Goal: Answer question/provide support: Share knowledge or assist other users

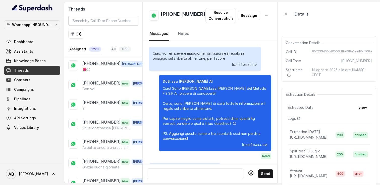
scroll to position [746, 0]
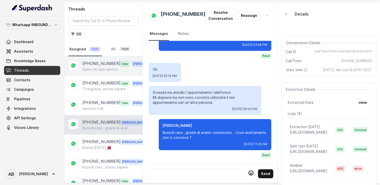
click at [102, 71] on p "Spero mi farò sentire" at bounding box center [99, 69] width 35 height 5
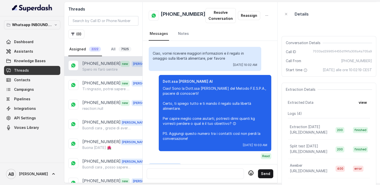
scroll to position [604, 0]
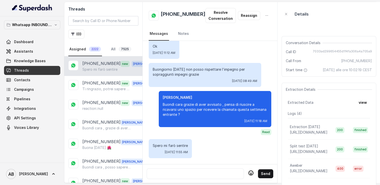
click at [189, 171] on div at bounding box center [195, 174] width 93 height 6
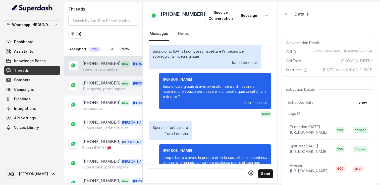
click at [97, 92] on div "[PHONE_NUMBER] new [PERSON_NAME], potrei sapere solo il costo nel caso in cui d…" at bounding box center [103, 86] width 78 height 20
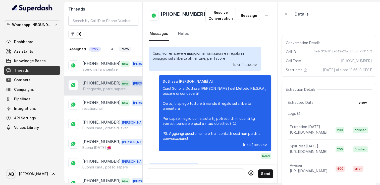
scroll to position [545, 0]
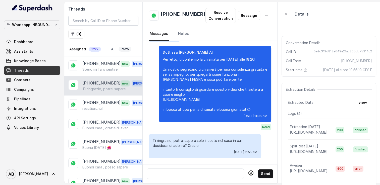
click at [197, 172] on div at bounding box center [195, 174] width 93 height 6
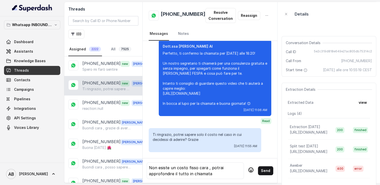
click at [250, 171] on icon at bounding box center [251, 171] width 3 height 1
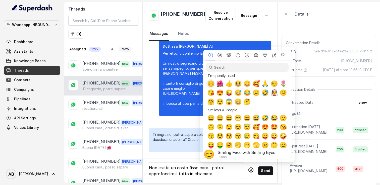
click at [210, 83] on span "😊" at bounding box center [211, 83] width 8 height 7
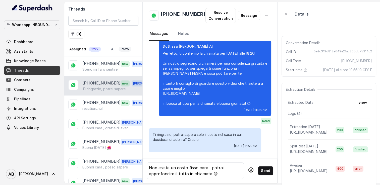
click at [208, 165] on div "Non esiste un costo fisso cara , potrai approfondire il tutto in chiamata 😊" at bounding box center [195, 171] width 93 height 12
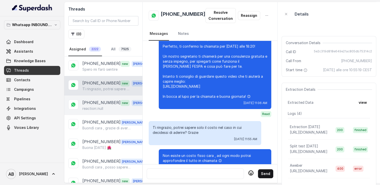
click at [105, 102] on p "[PHONE_NUMBER]" at bounding box center [101, 103] width 38 height 7
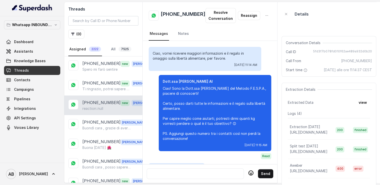
scroll to position [701, 0]
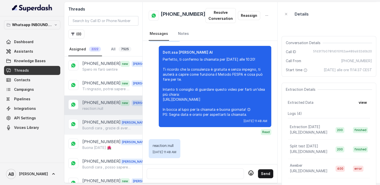
click at [107, 122] on p "[PHONE_NUMBER]" at bounding box center [101, 122] width 38 height 7
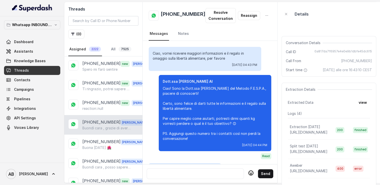
scroll to position [754, 0]
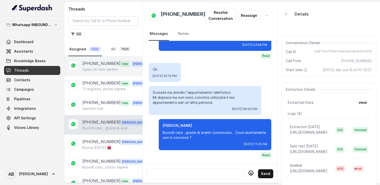
click at [96, 68] on p "Spero mi farò sentire" at bounding box center [99, 69] width 35 height 5
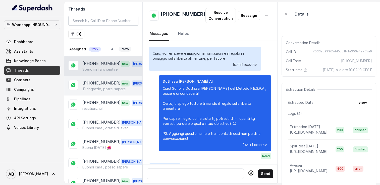
scroll to position [604, 0]
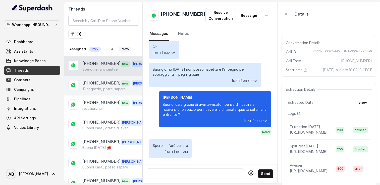
click at [98, 84] on p "[PHONE_NUMBER]" at bounding box center [101, 83] width 38 height 7
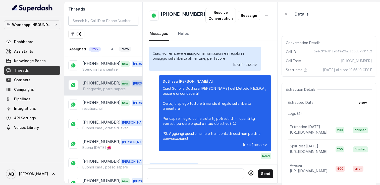
scroll to position [545, 0]
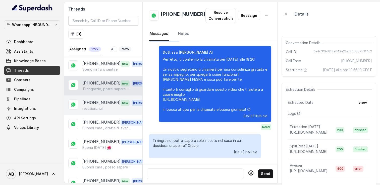
click at [97, 96] on div "[PHONE_NUMBER] new [PERSON_NAME] reaction::null" at bounding box center [103, 106] width 78 height 20
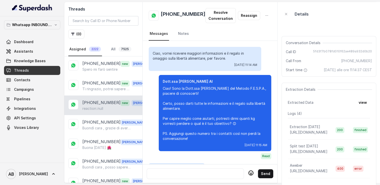
scroll to position [701, 0]
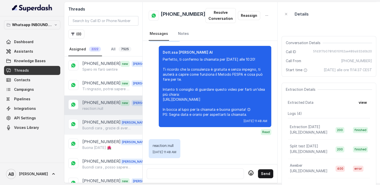
click at [100, 117] on div "[PHONE_NUMBER] [PERSON_NAME] cara , grazie di averlo comunicato .. Cosa esattam…" at bounding box center [103, 125] width 78 height 20
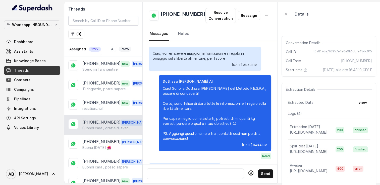
scroll to position [754, 0]
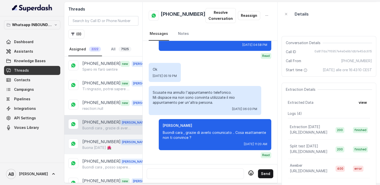
click at [94, 139] on p "[PHONE_NUMBER]" at bounding box center [101, 142] width 38 height 7
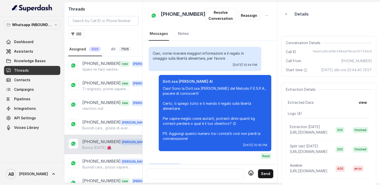
scroll to position [665, 0]
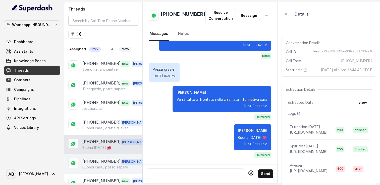
click at [98, 159] on p "[PHONE_NUMBER]" at bounding box center [101, 162] width 38 height 7
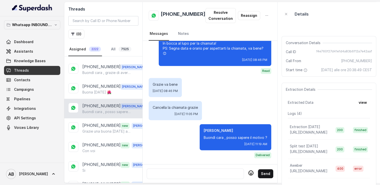
scroll to position [97, 0]
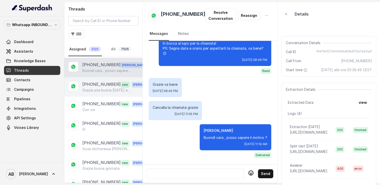
click at [92, 90] on p "Grazie una buona [DATE] a lei" at bounding box center [106, 90] width 48 height 5
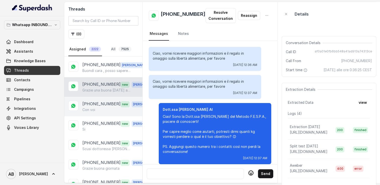
scroll to position [857, 0]
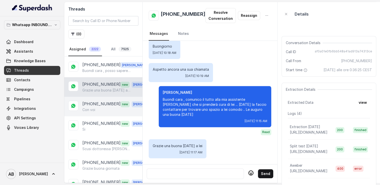
click at [97, 108] on div "Con voi" at bounding box center [117, 110] width 70 height 5
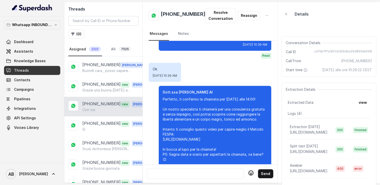
scroll to position [819, 0]
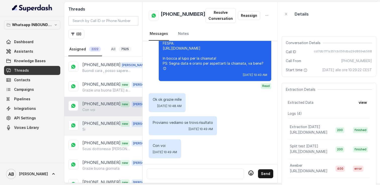
click at [109, 124] on p "[PHONE_NUMBER]" at bounding box center [101, 124] width 38 height 7
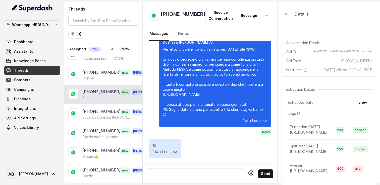
scroll to position [130, 0]
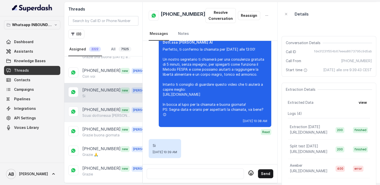
click at [97, 113] on p "Scusi dottoressa [PERSON_NAME] ma le posso fare una domanda Io ho tutte le matt…" at bounding box center [106, 115] width 48 height 5
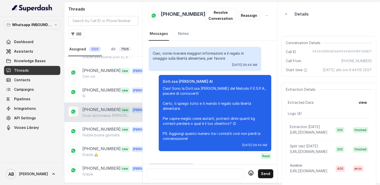
scroll to position [656, 0]
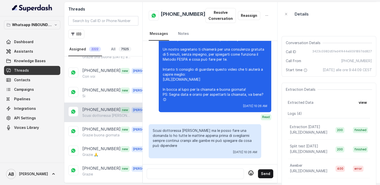
click at [232, 138] on p "Scusi dottoressa [PERSON_NAME] ma le posso fare una domanda Io ho tutte le matt…" at bounding box center [205, 138] width 105 height 20
drag, startPoint x: 229, startPoint y: 138, endPoint x: 250, endPoint y: 144, distance: 21.9
click at [250, 144] on p "Scusi dottoressa [PERSON_NAME] ma le posso fare una domanda Io ho tutte le matt…" at bounding box center [205, 138] width 105 height 20
copy p "sempre continui crampi alle gambe mi può spiegare da cosa può dipendere"
click at [167, 169] on div at bounding box center [195, 174] width 97 height 11
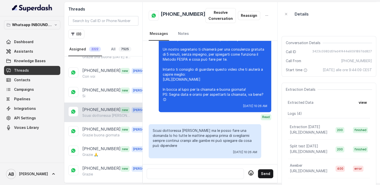
click at [167, 169] on div at bounding box center [195, 174] width 97 height 11
click at [166, 169] on div at bounding box center [195, 174] width 97 height 11
click at [166, 171] on div at bounding box center [195, 174] width 93 height 6
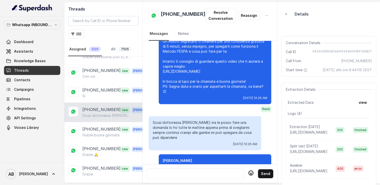
scroll to position [696, 0]
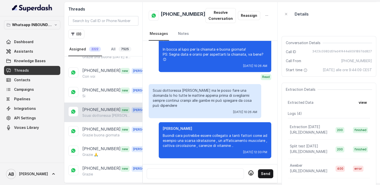
click at [188, 171] on div at bounding box center [195, 174] width 93 height 6
click at [181, 173] on div at bounding box center [195, 174] width 93 height 6
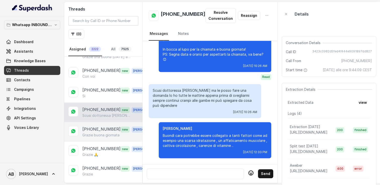
click at [94, 126] on p "[PHONE_NUMBER]" at bounding box center [101, 129] width 38 height 7
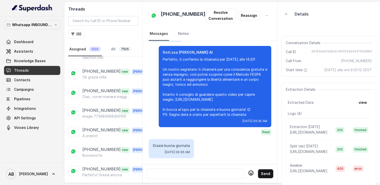
scroll to position [316, 0]
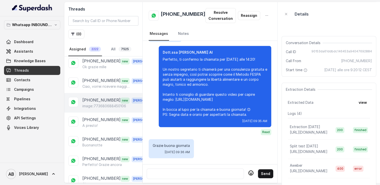
click at [108, 104] on p "image::773680688450106" at bounding box center [104, 106] width 44 height 5
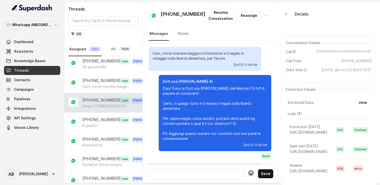
scroll to position [295, 0]
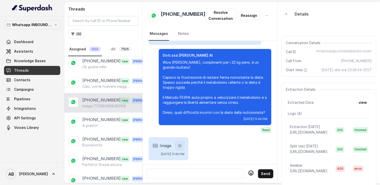
click at [182, 144] on icon "button" at bounding box center [180, 146] width 4 height 4
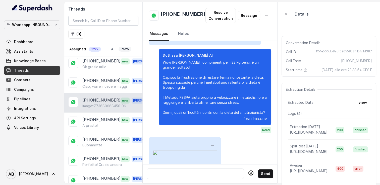
click at [182, 158] on img at bounding box center [185, 182] width 64 height 64
click at [180, 153] on img at bounding box center [185, 182] width 64 height 64
click at [175, 154] on img at bounding box center [185, 182] width 64 height 64
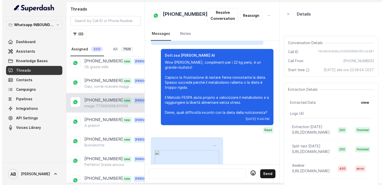
scroll to position [351, 0]
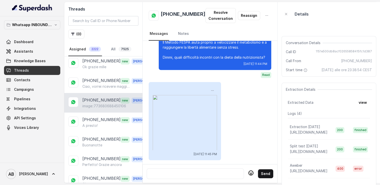
click at [191, 171] on div at bounding box center [195, 174] width 93 height 6
click at [218, 22] on button "Resolve Conversation" at bounding box center [221, 15] width 30 height 15
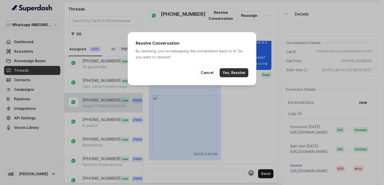
click at [231, 74] on button "Yes, Resolve" at bounding box center [234, 72] width 29 height 9
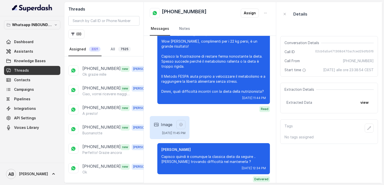
scroll to position [0, 0]
